Goal: Transaction & Acquisition: Purchase product/service

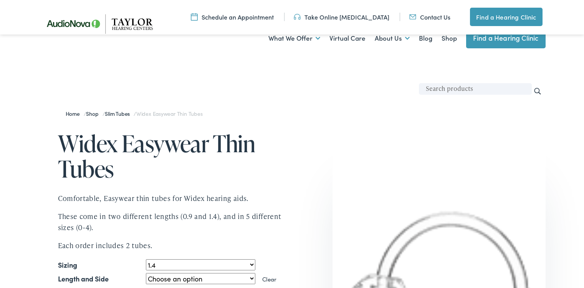
select select "1.4"
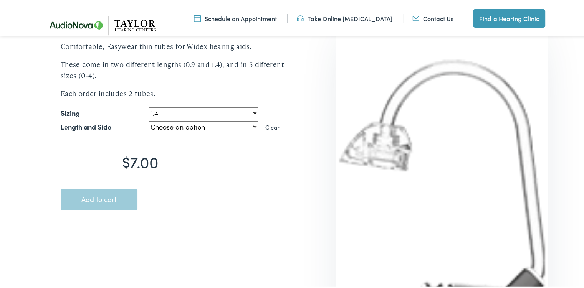
scroll to position [154, 0]
click at [250, 126] on select "Choose an option 0L 0R 1L 1R 2L 2R 3L 3R 4L 4R" at bounding box center [203, 125] width 109 height 11
click at [149, 120] on select "Choose an option 0L 0R 1L 1R 2L 2R 3L 3R 4L 4R" at bounding box center [203, 125] width 109 height 11
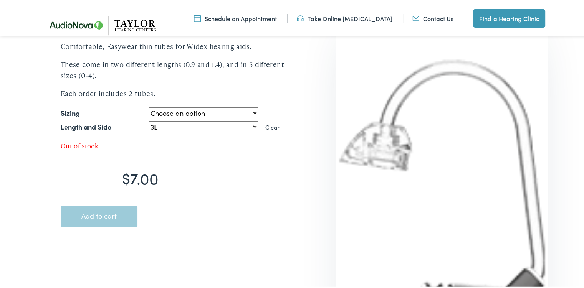
click at [151, 231] on div "$ 7.00 Widex Easywear Thin Tubes Comfortable, Easywear thin tubes for Widex hea…" at bounding box center [167, 106] width 253 height 268
click at [253, 111] on select "Choose an option 0.9 1.4" at bounding box center [203, 111] width 109 height 11
click at [252, 178] on div "Widex Easywear Thin Tubes quantity 1" at bounding box center [177, 171] width 233 height 31
click at [252, 125] on select "Choose an option 0L 0R 1L 1R 2L 2R 3L 3R 4L 4R" at bounding box center [203, 125] width 109 height 11
click at [149, 120] on select "Choose an option 0L 0R 1L 1R 2L 2R 3L 3R 4L 4R" at bounding box center [203, 125] width 109 height 11
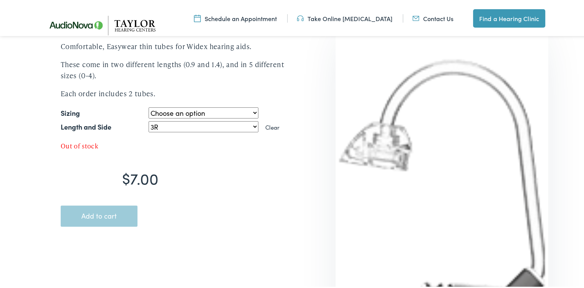
select select "3R"
click at [433, 17] on link "Contact Us" at bounding box center [432, 17] width 41 height 8
